Goal: Navigation & Orientation: Find specific page/section

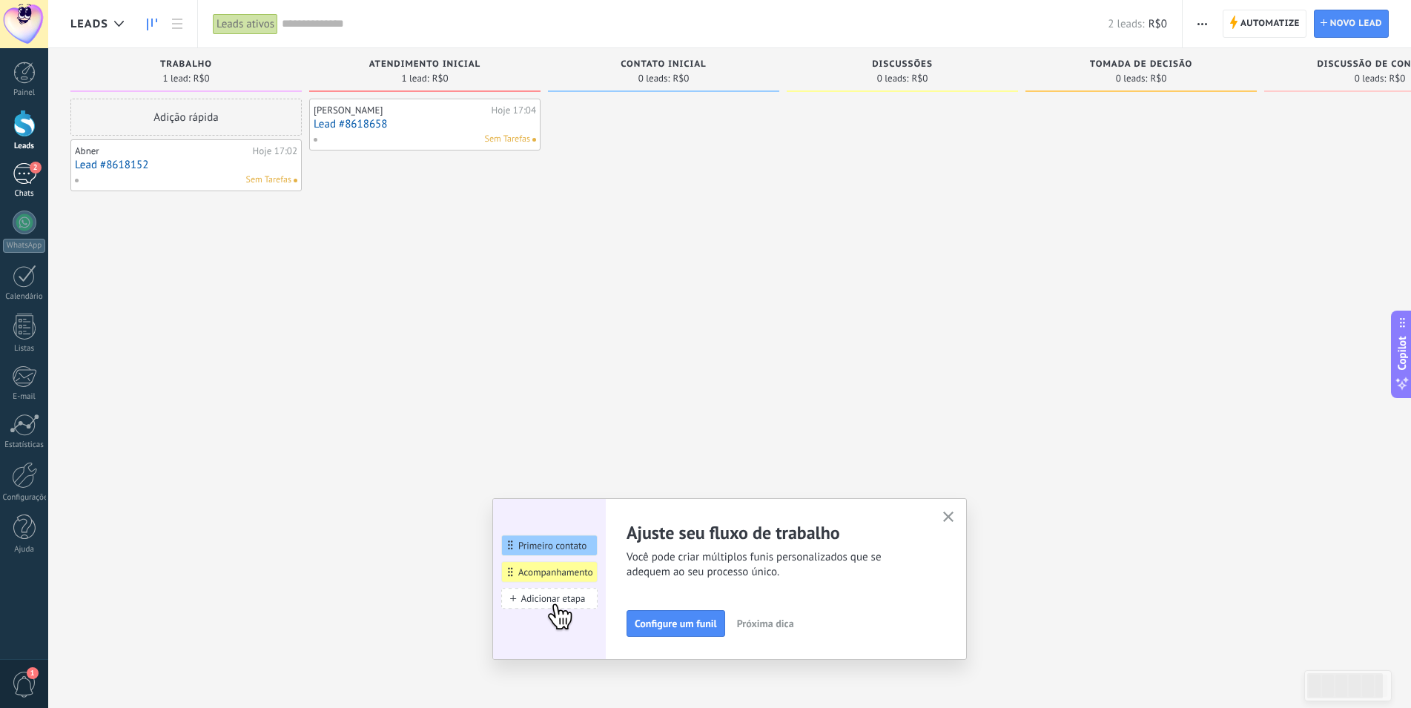
click at [19, 190] on div "Chats" at bounding box center [24, 194] width 43 height 10
